Goal: Find specific page/section: Find specific page/section

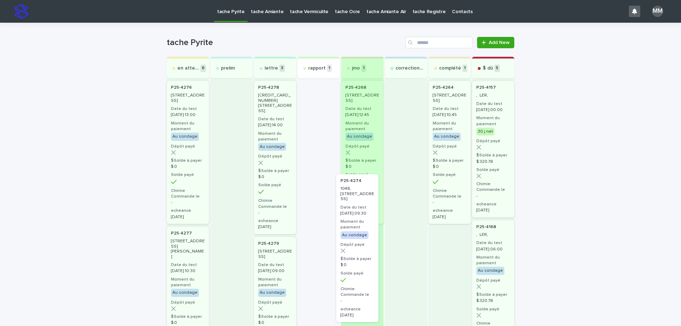
drag, startPoint x: 316, startPoint y: 94, endPoint x: 361, endPoint y: 205, distance: 119.3
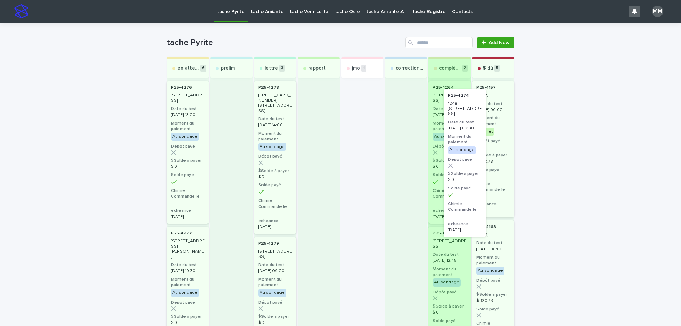
drag, startPoint x: 358, startPoint y: 101, endPoint x: 466, endPoint y: 110, distance: 108.1
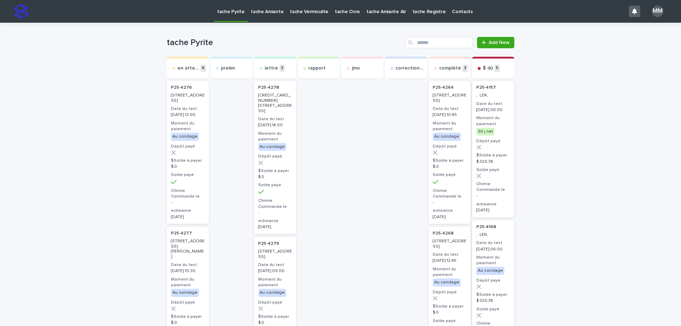
click at [271, 15] on p "tache Amiante" at bounding box center [267, 7] width 33 height 15
